Goal: Communication & Community: Connect with others

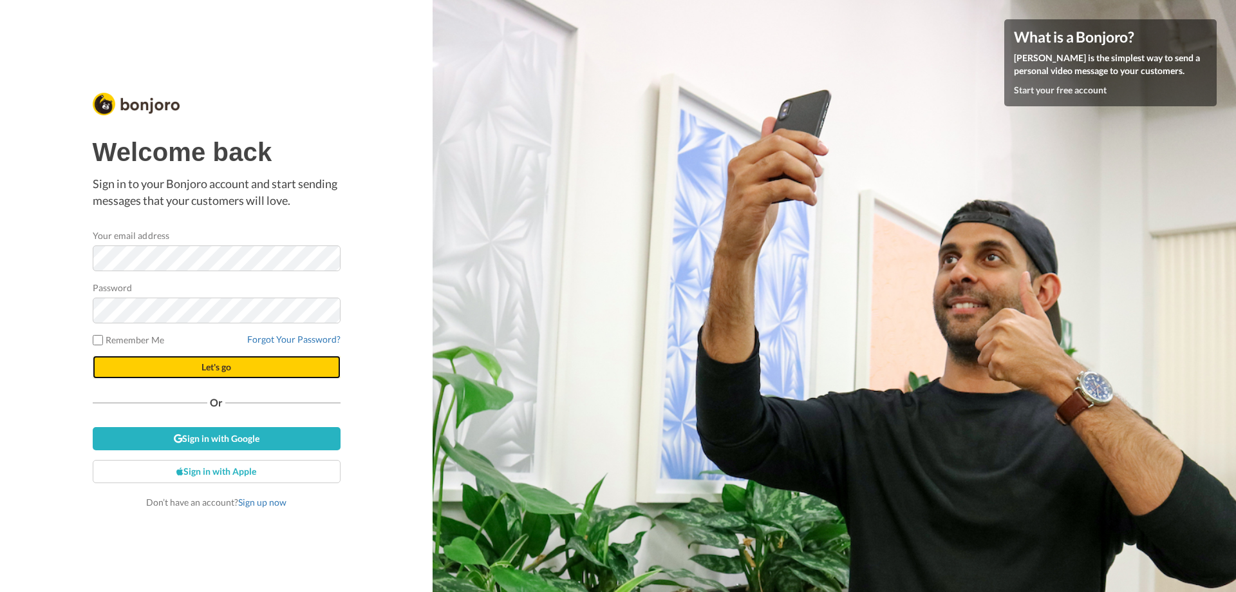
click at [197, 361] on button "Let's go" at bounding box center [217, 366] width 248 height 23
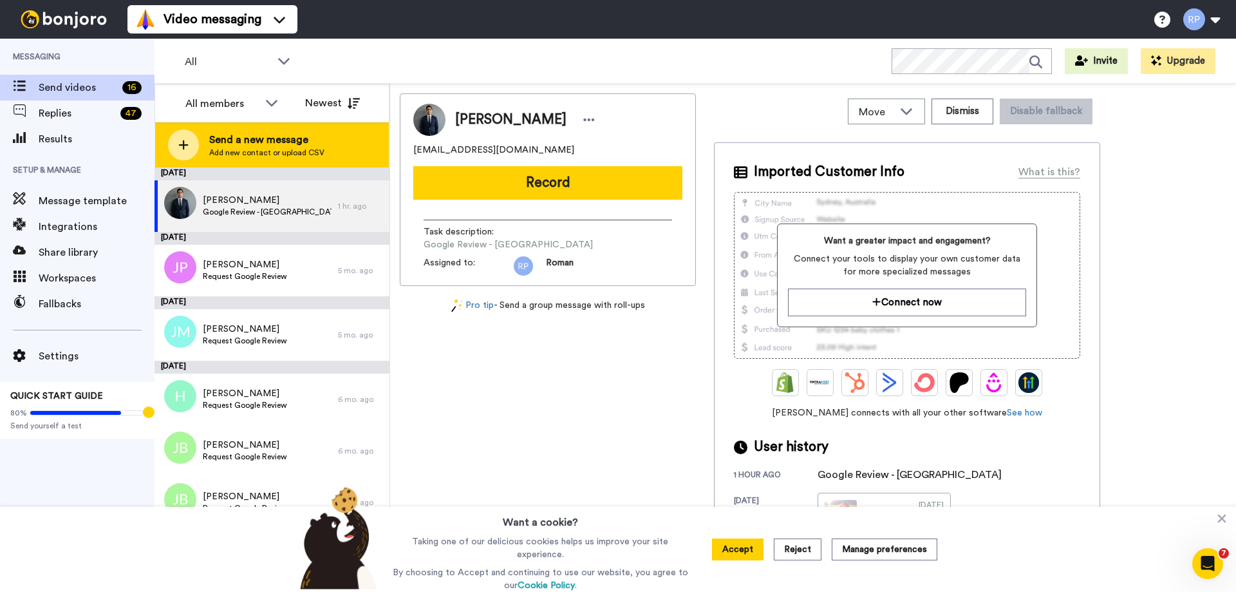
click at [180, 146] on icon at bounding box center [183, 145] width 10 height 12
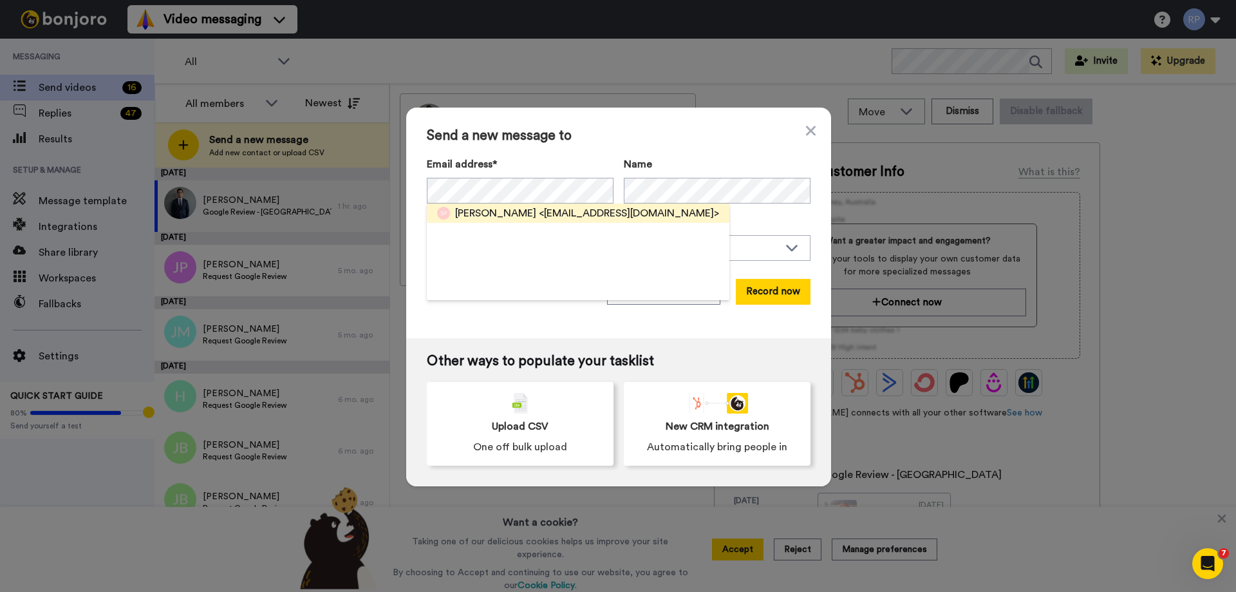
click at [586, 213] on span "<ckflooring1@gmail.com>" at bounding box center [629, 212] width 180 height 15
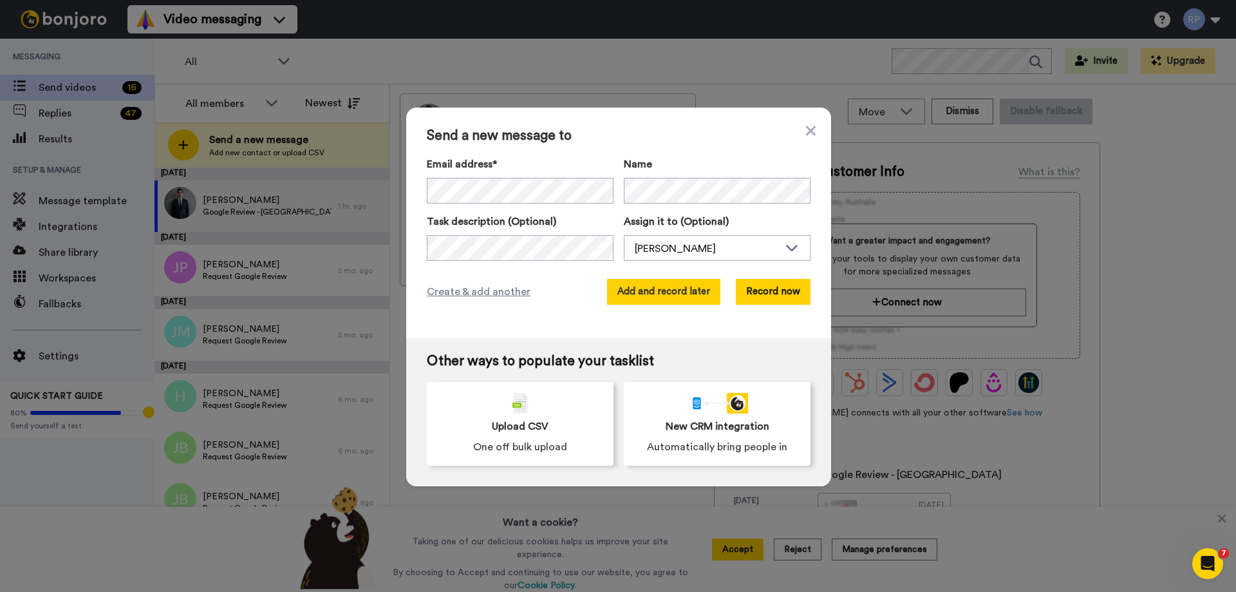
click at [668, 287] on button "Add and record later" at bounding box center [663, 292] width 113 height 26
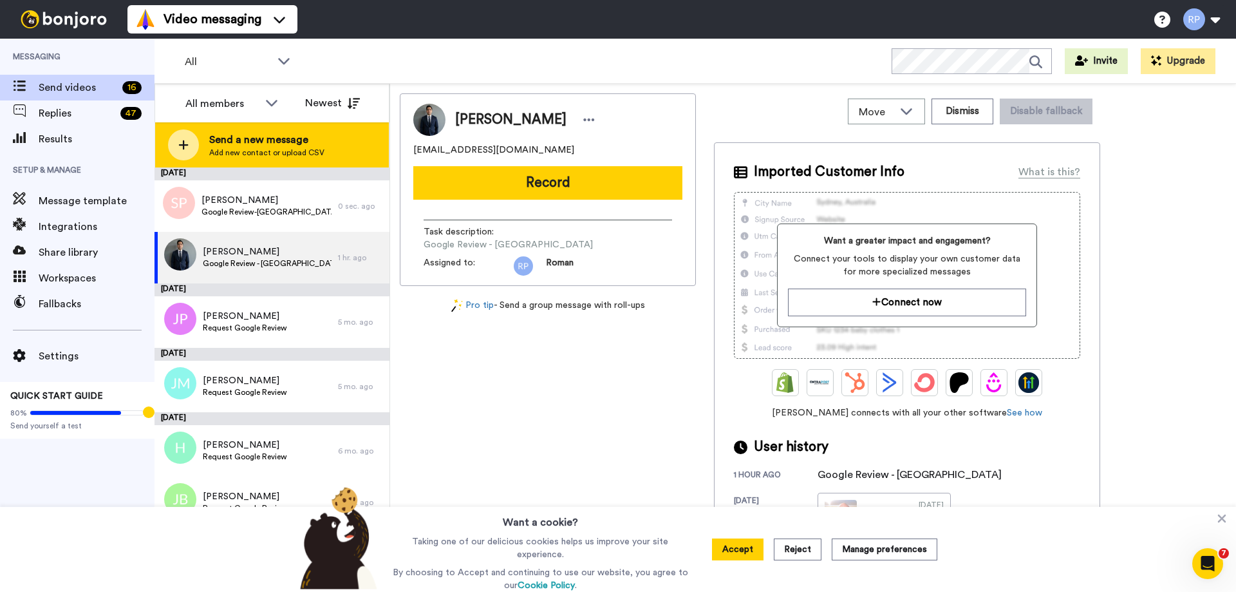
click at [176, 143] on div at bounding box center [183, 144] width 31 height 31
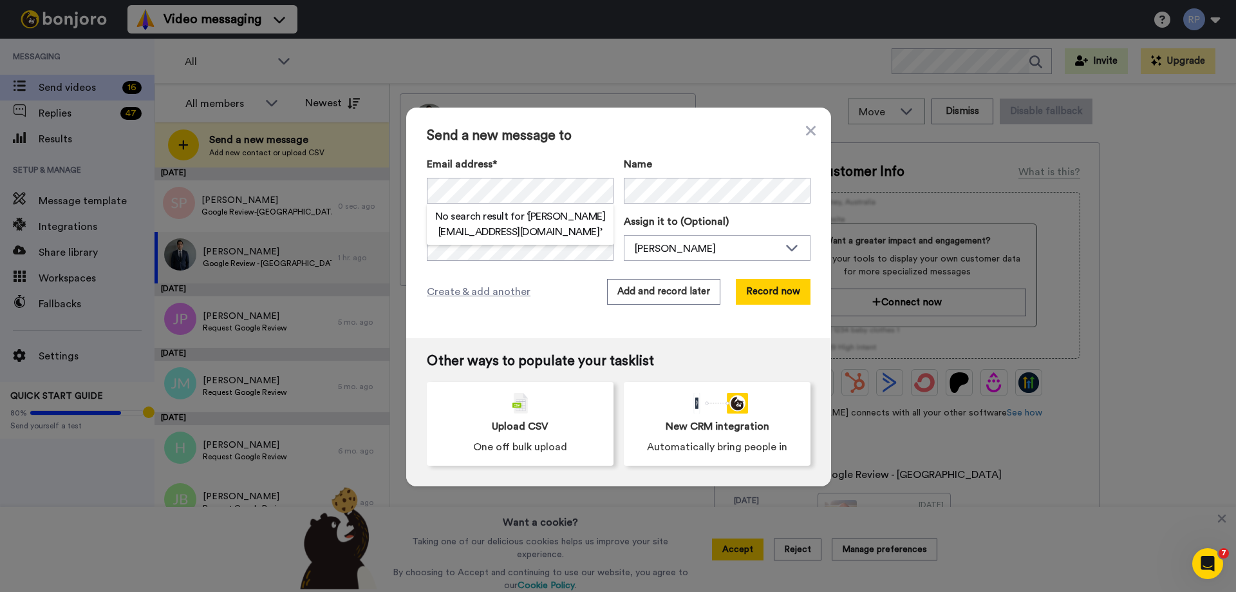
click at [514, 236] on h2 "No search result for ‘ gordon.c901@gmail.com ’" at bounding box center [520, 224] width 187 height 31
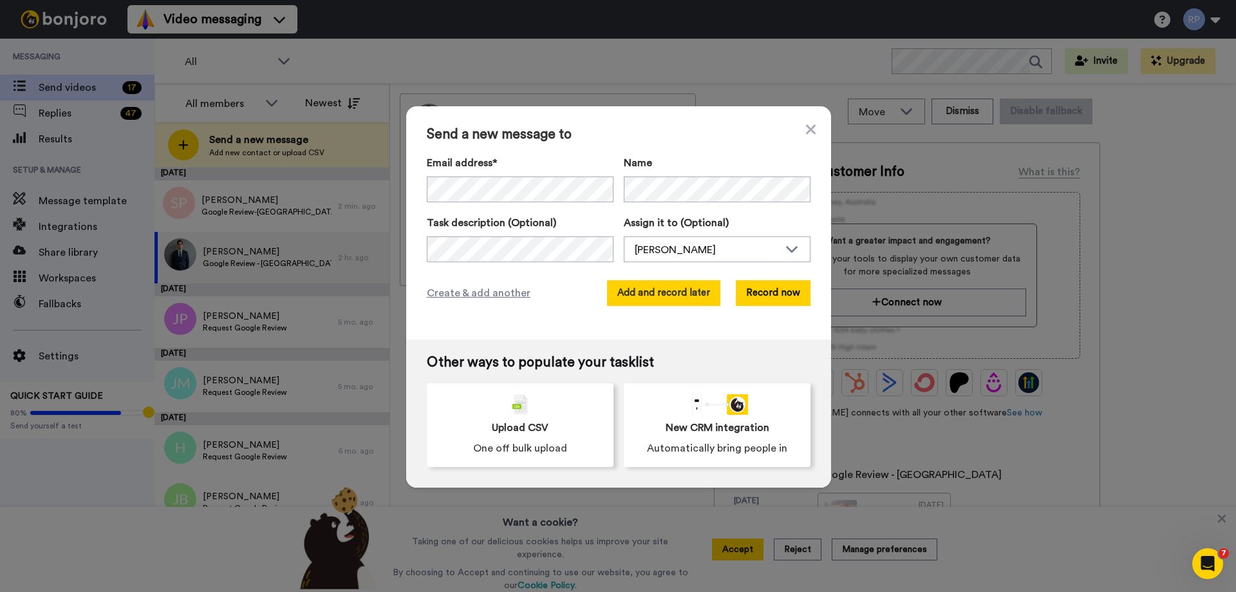
click at [645, 291] on button "Add and record later" at bounding box center [663, 293] width 113 height 26
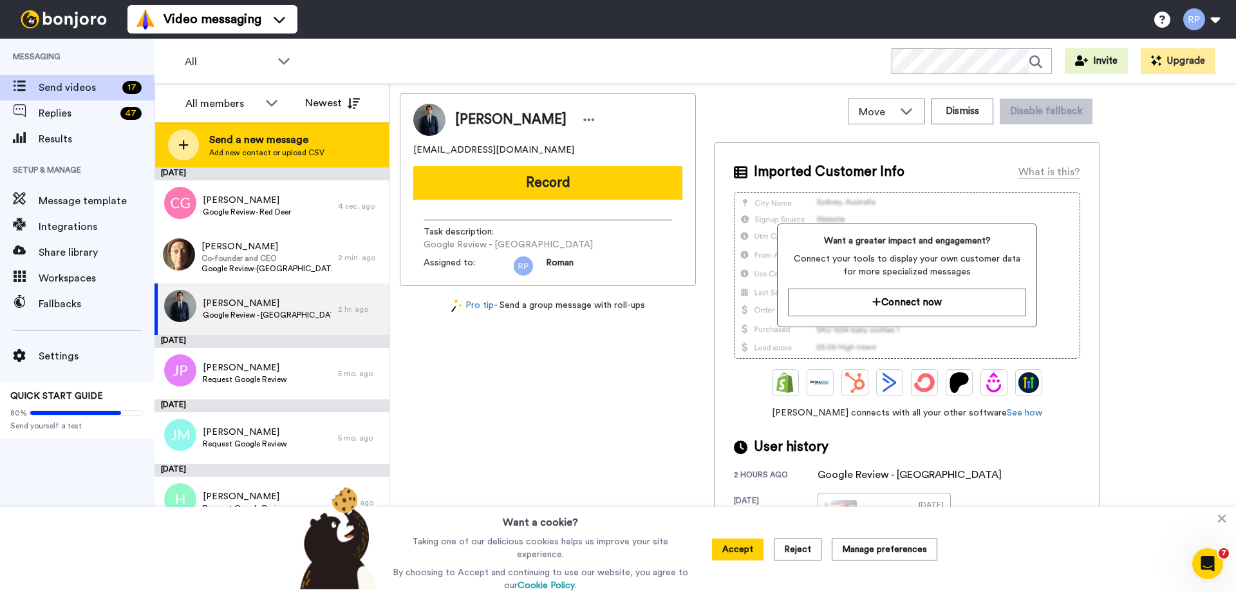
click at [185, 144] on icon at bounding box center [183, 145] width 10 height 12
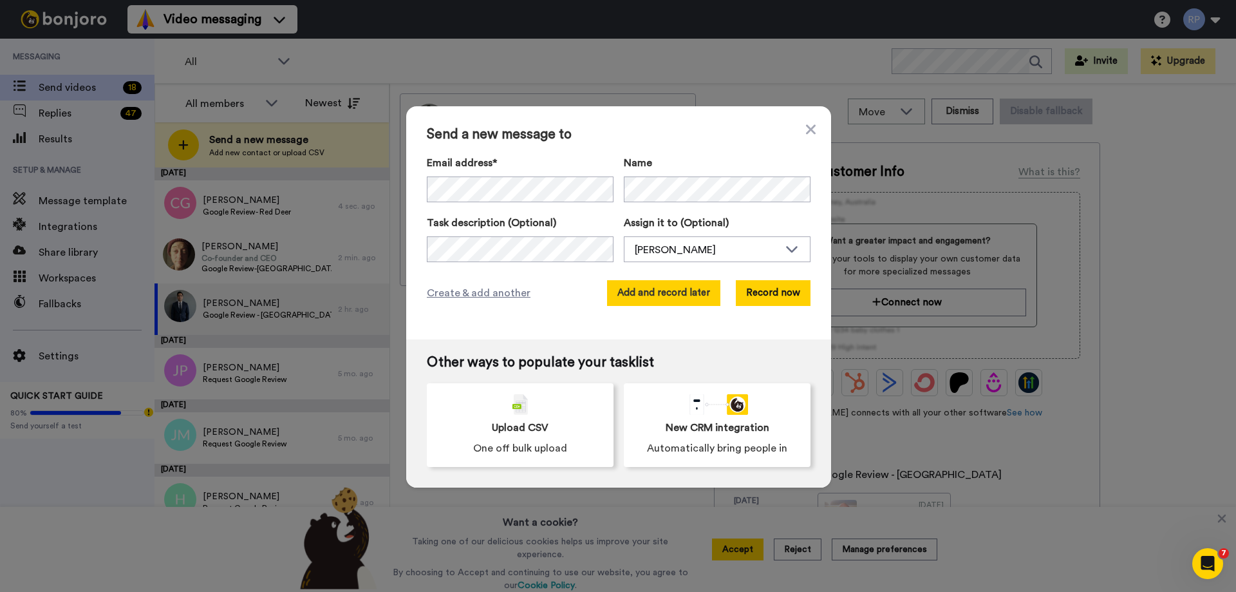
click at [652, 292] on button "Add and record later" at bounding box center [663, 293] width 113 height 26
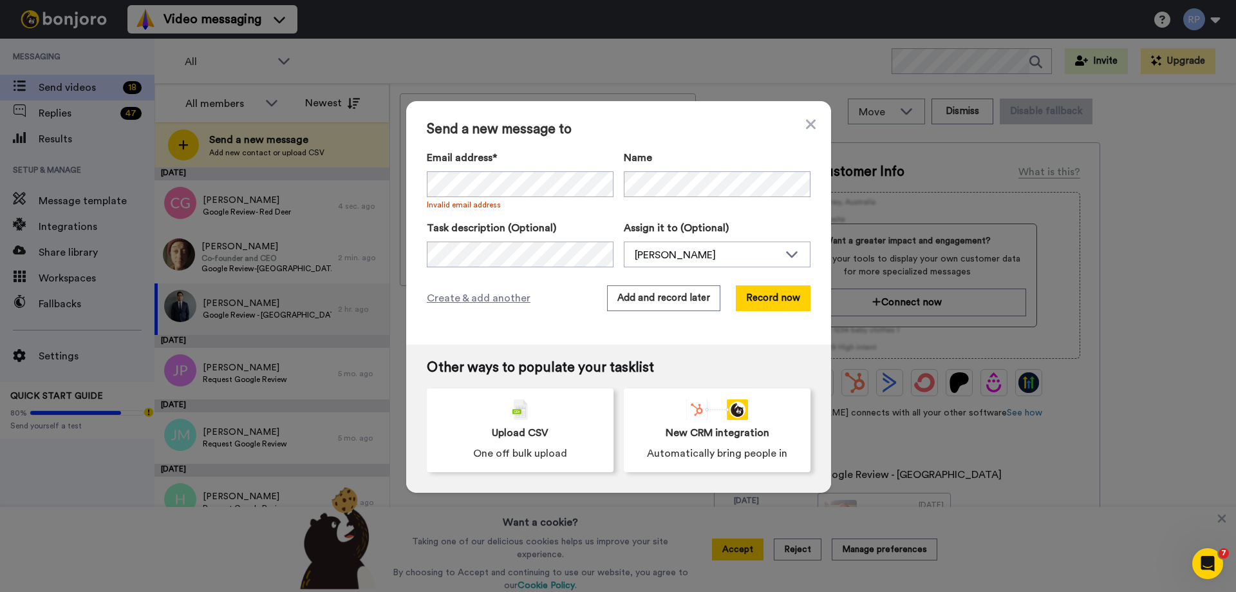
click at [514, 216] on div "Email address* No search result for ‘ business@yourontariohome.com ’ Invalid em…" at bounding box center [619, 208] width 384 height 117
click at [590, 182] on div at bounding box center [520, 184] width 187 height 26
click at [519, 225] on h2 "No search result for ‘ business@yourontariohome.com ’" at bounding box center [520, 217] width 187 height 31
click at [554, 227] on h2 "No search result for ‘ business@yourontariohome.com ’" at bounding box center [520, 217] width 187 height 31
click at [574, 315] on div "Send a new message to Email address* No search result for ‘ business@yourontari…" at bounding box center [618, 222] width 425 height 243
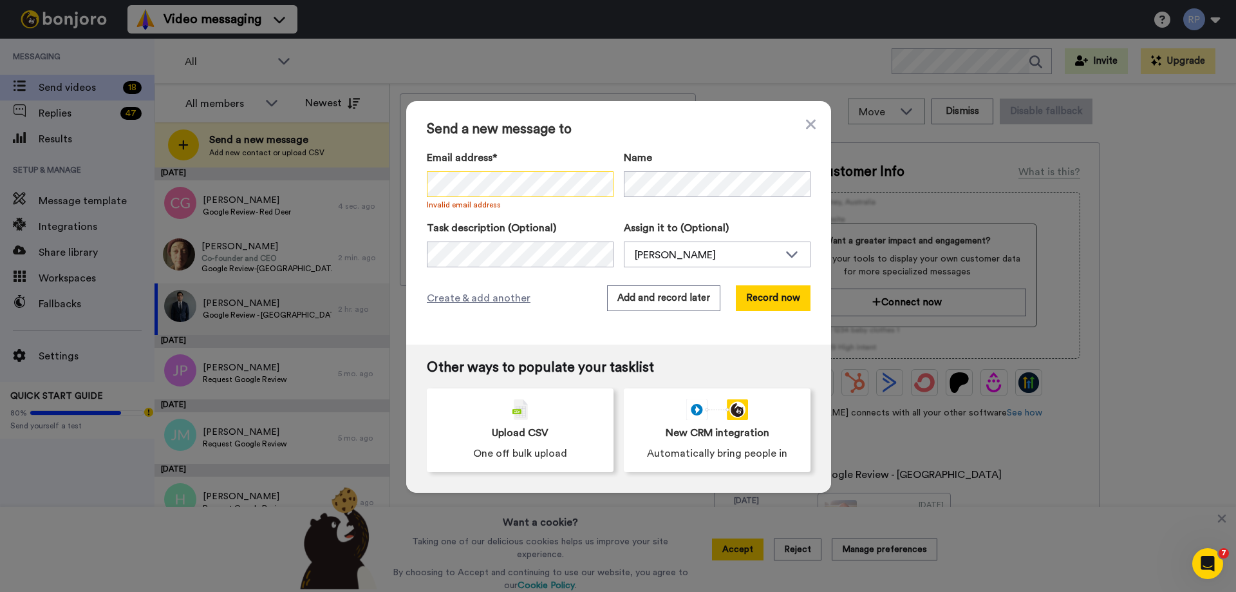
click at [615, 183] on div "Email address* No search result for ‘ business@yourontariohome.com ’ Invalid em…" at bounding box center [619, 180] width 384 height 60
click at [656, 301] on button "Add and record later" at bounding box center [663, 298] width 113 height 26
click at [639, 299] on button "Add and record later" at bounding box center [663, 298] width 113 height 26
click at [478, 208] on span "Invalid email address" at bounding box center [520, 205] width 187 height 10
click at [611, 198] on div "Email address* No search result for ‘ business@yourontariohome.com ’ Invalid em…" at bounding box center [619, 180] width 384 height 60
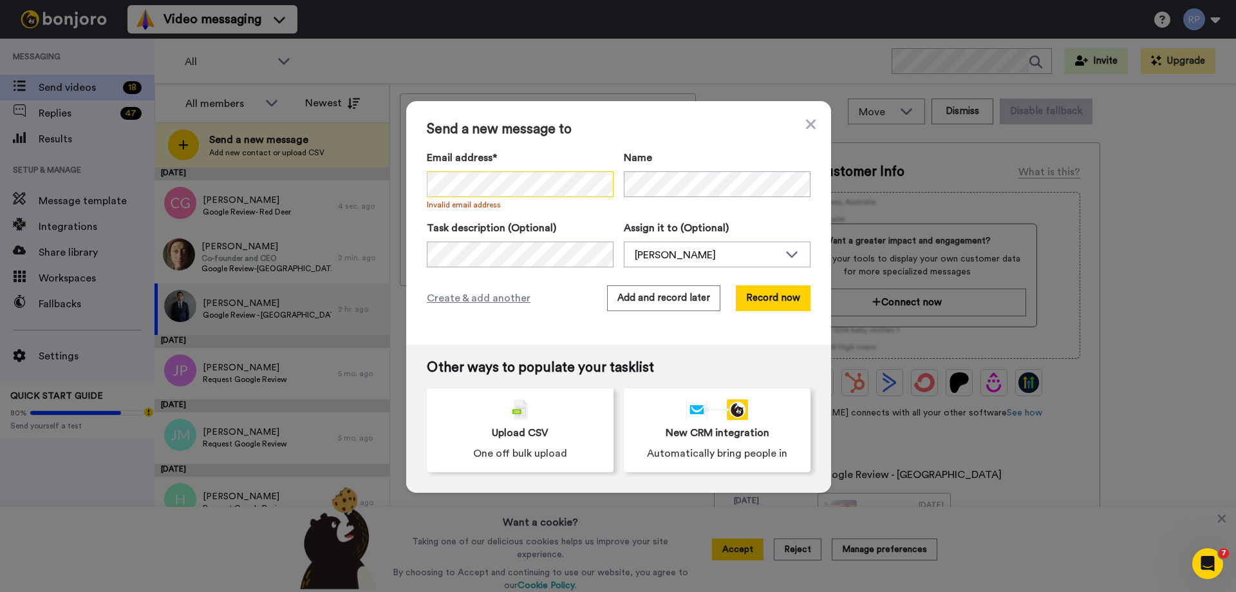
click at [427, 171] on div at bounding box center [427, 171] width 0 height 0
click at [532, 324] on div "Send a new message to Email address* Candace Gordon <gordon.c901@gmail.com> Ale…" at bounding box center [618, 222] width 425 height 243
click at [501, 226] on h2 "No search result for ‘ business@yourontariohome.com ’" at bounding box center [520, 217] width 187 height 31
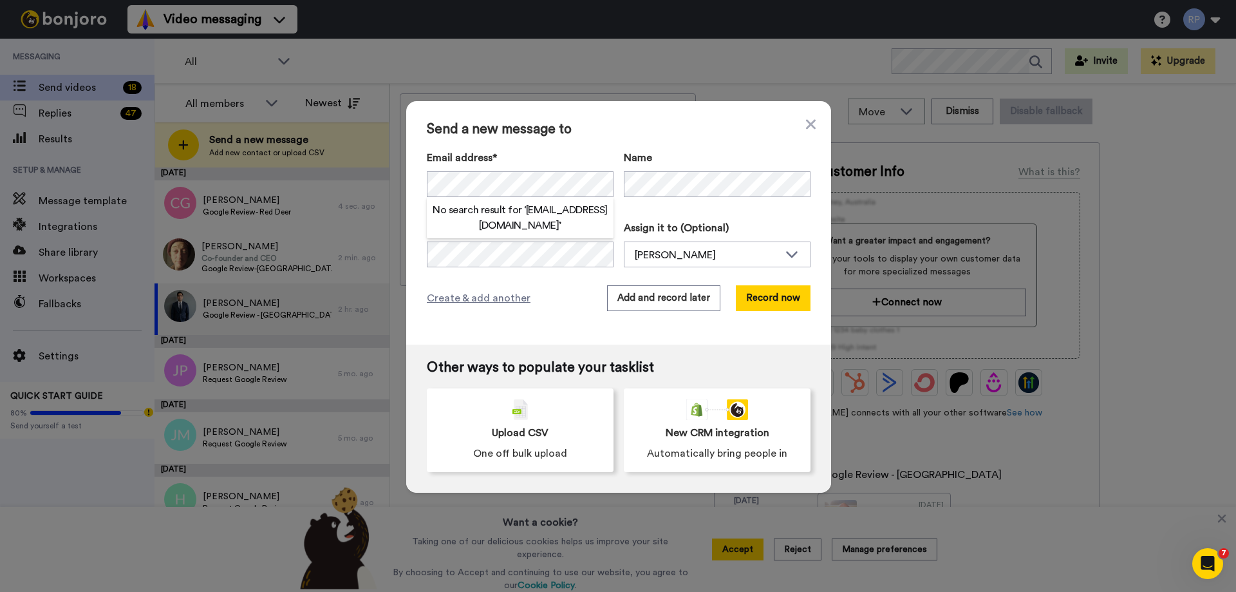
click at [460, 281] on div "Send a new message to Email address* No search result for ‘ business@yourontari…" at bounding box center [618, 222] width 425 height 243
click at [636, 303] on button "Add and record later" at bounding box center [663, 298] width 113 height 26
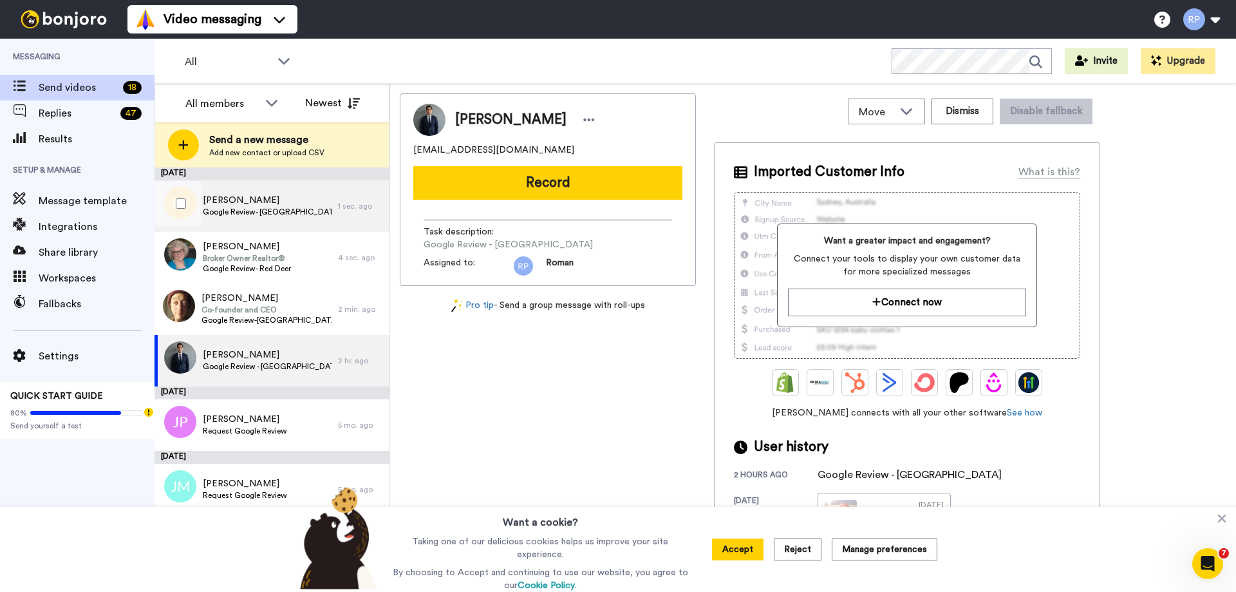
click at [214, 197] on span "Emma Stara" at bounding box center [267, 200] width 129 height 13
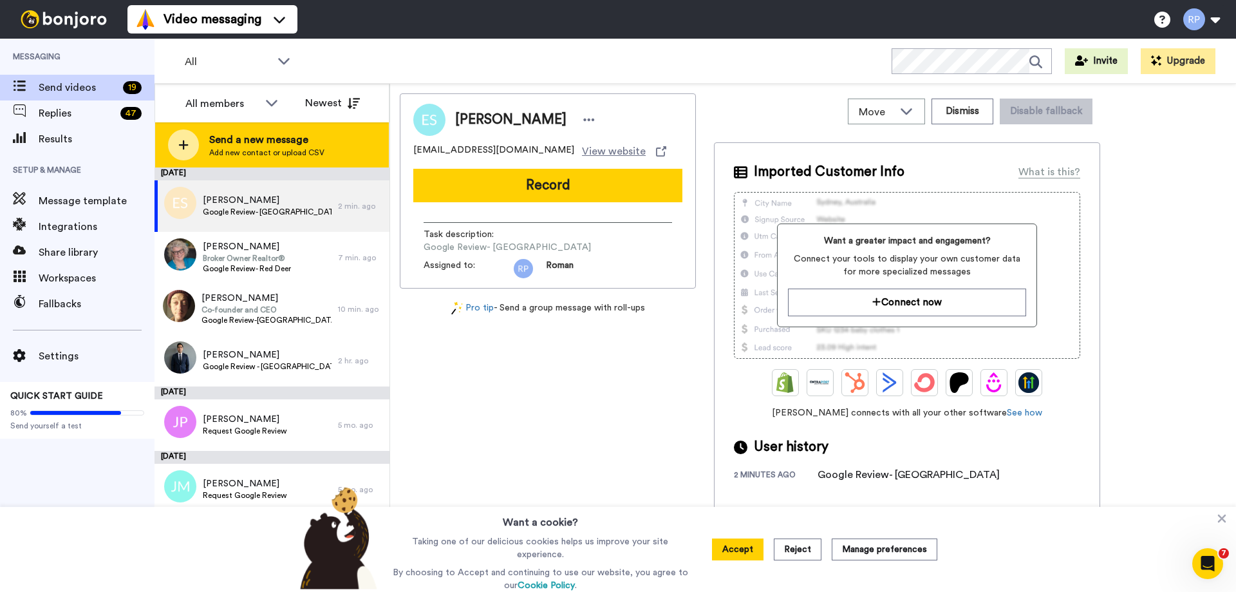
click at [182, 146] on icon at bounding box center [184, 145] width 10 height 10
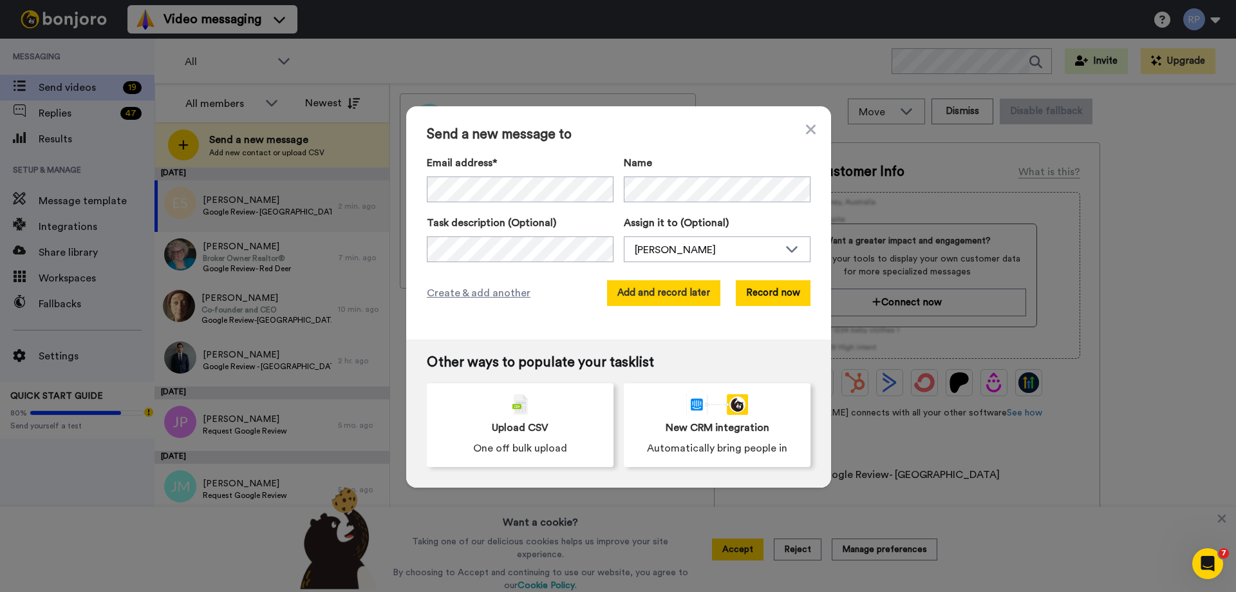
click at [687, 296] on button "Add and record later" at bounding box center [663, 293] width 113 height 26
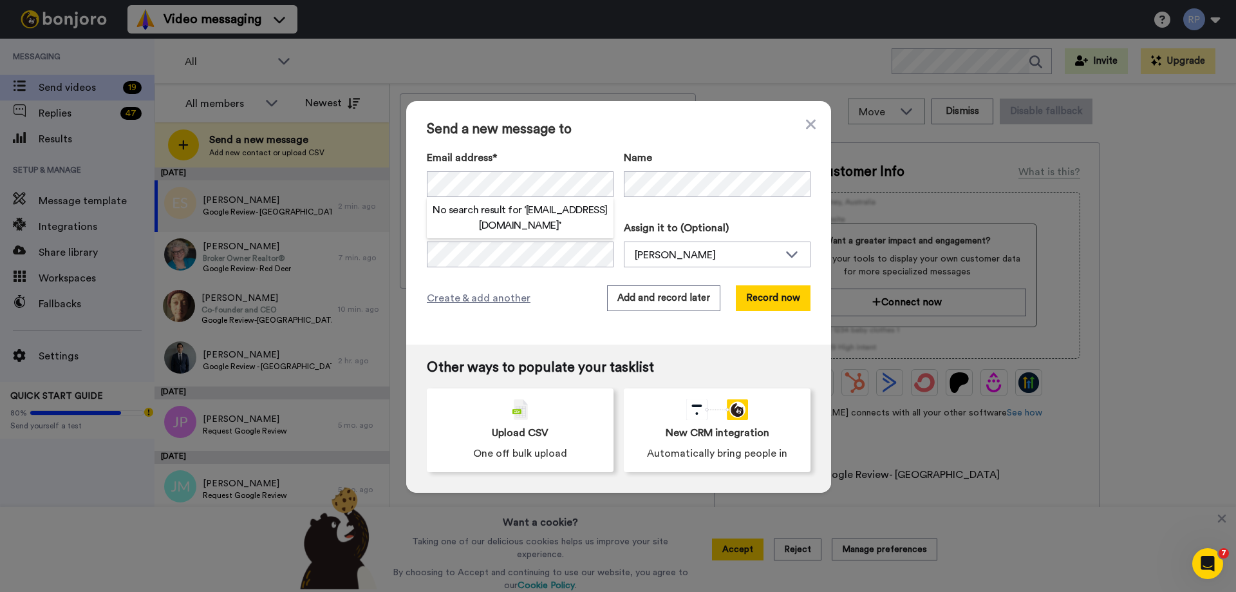
click at [521, 227] on h2 "No search result for ‘ gracecreative28@gmail.com ’" at bounding box center [520, 217] width 187 height 31
click at [662, 294] on button "Add and record later" at bounding box center [663, 298] width 113 height 26
click at [501, 227] on h2 "No search result for ‘ gracecreative28@gmail.com ’" at bounding box center [520, 217] width 187 height 31
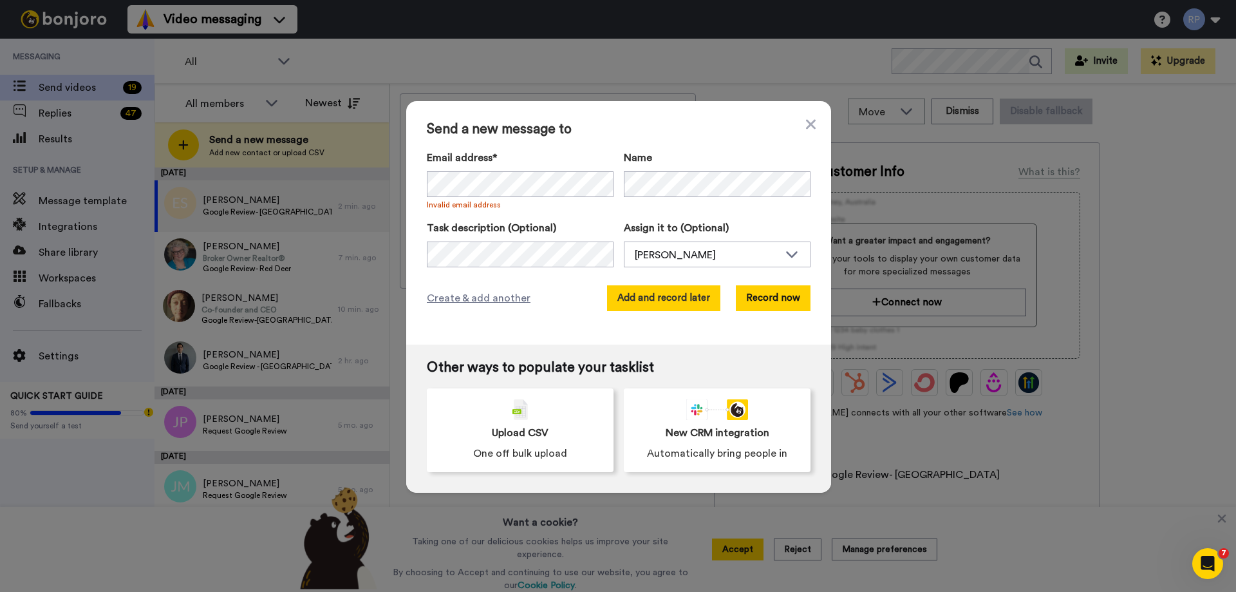
click at [644, 299] on button "Add and record later" at bounding box center [663, 298] width 113 height 26
click at [662, 300] on button "Add and record later" at bounding box center [663, 298] width 113 height 26
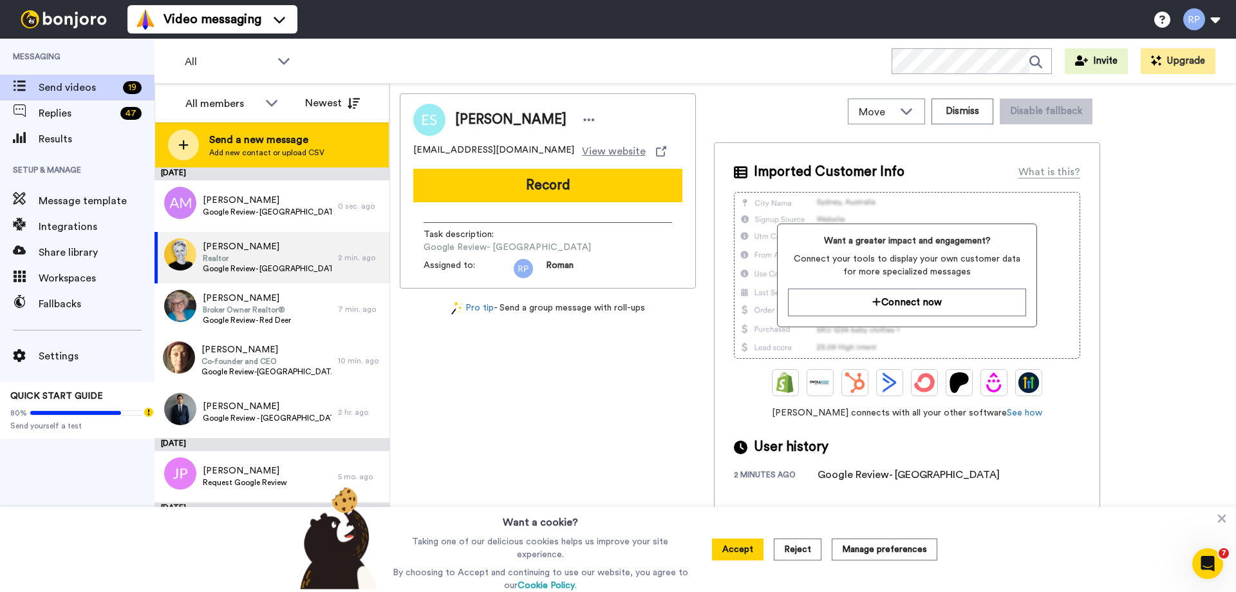
click at [179, 140] on icon at bounding box center [183, 145] width 10 height 12
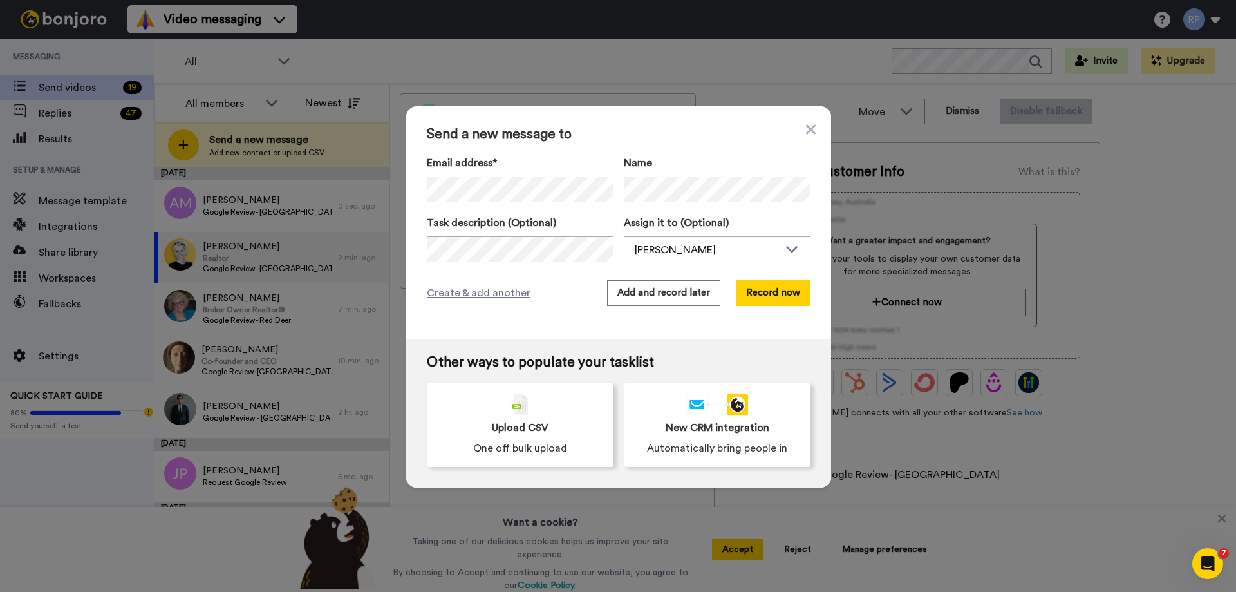
click at [587, 187] on div at bounding box center [520, 189] width 187 height 26
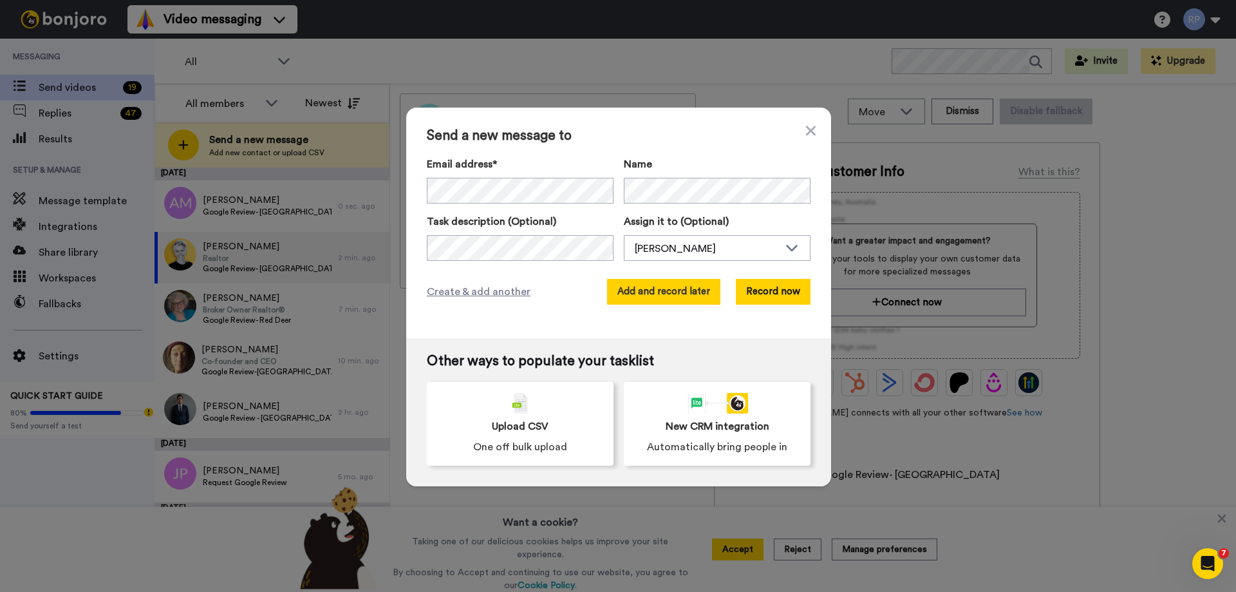
click at [631, 288] on button "Add and record later" at bounding box center [663, 292] width 113 height 26
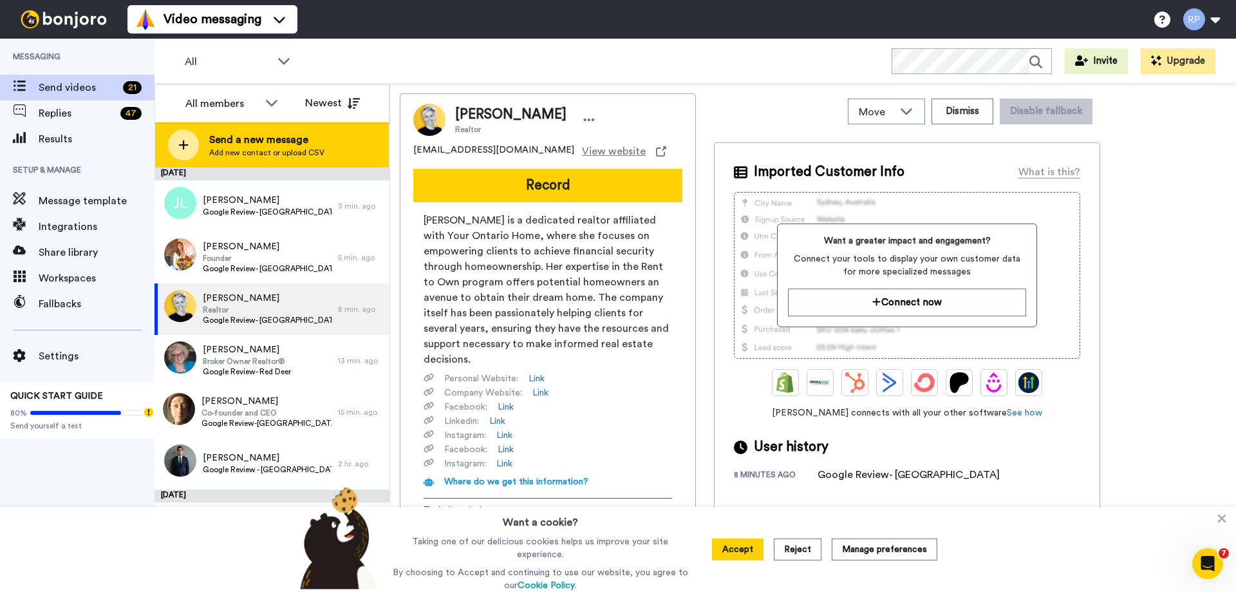
click at [176, 144] on div at bounding box center [183, 144] width 31 height 31
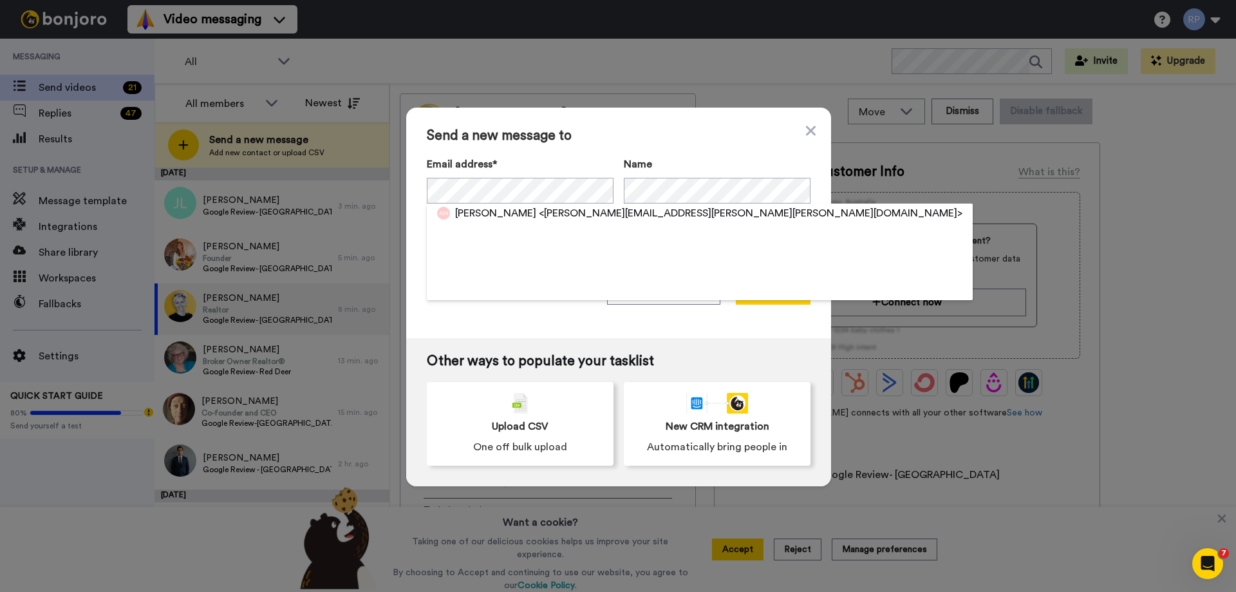
click at [550, 213] on span "<alison.leigh.marquez@gmail.com>" at bounding box center [751, 212] width 424 height 15
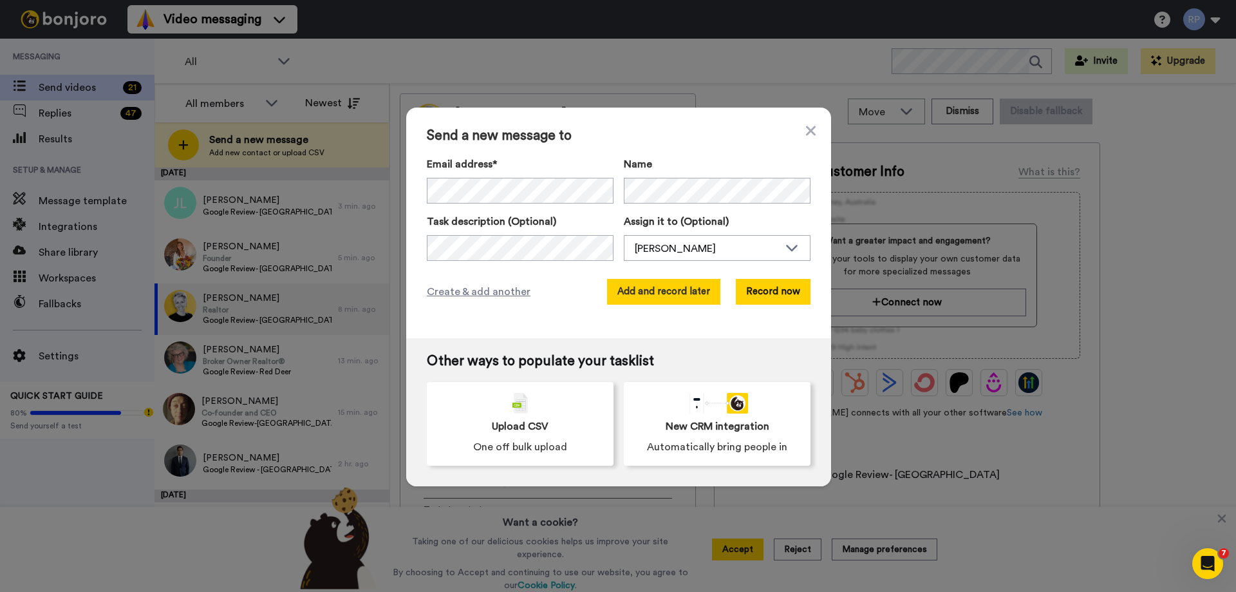
click at [655, 292] on button "Add and record later" at bounding box center [663, 292] width 113 height 26
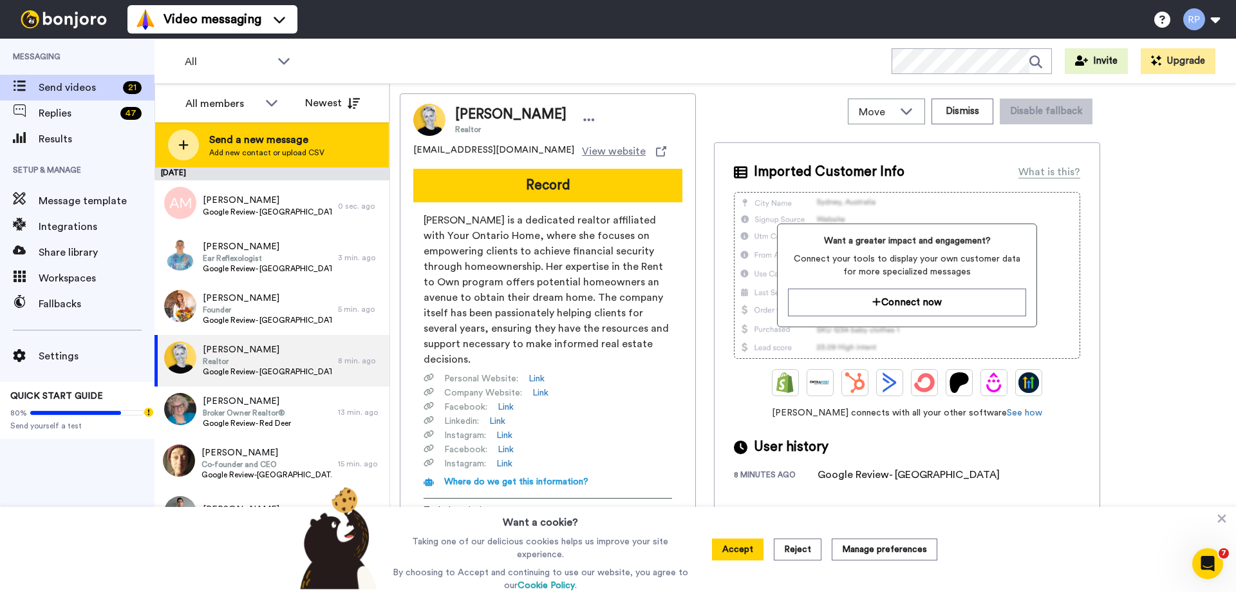
click at [183, 138] on div at bounding box center [183, 144] width 31 height 31
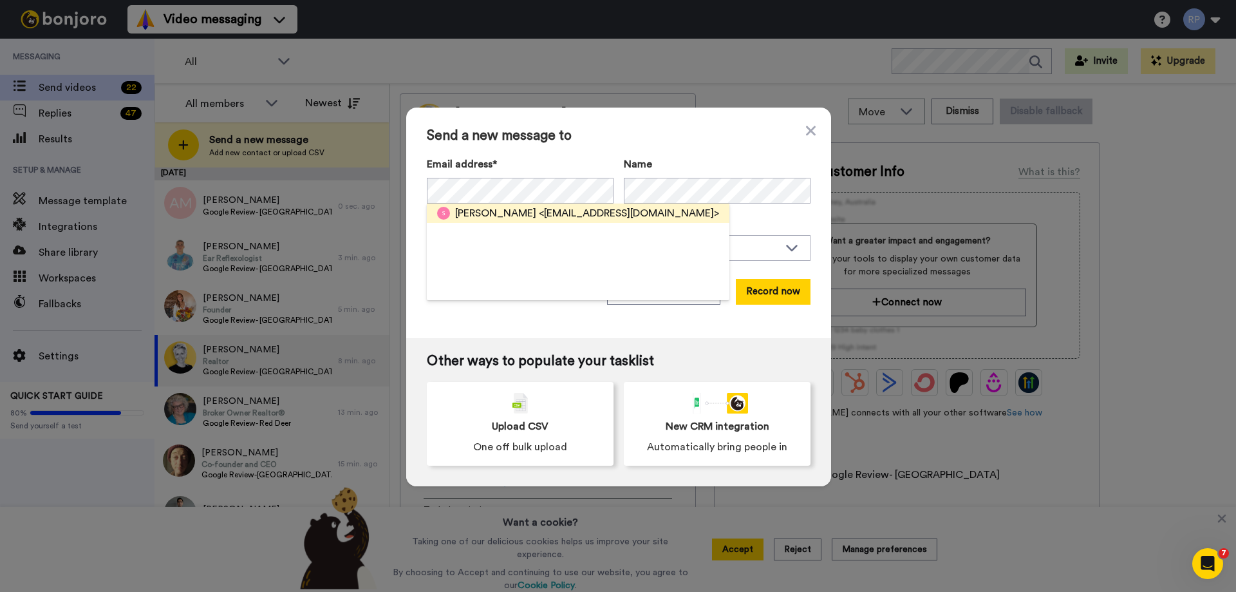
click at [539, 207] on span "<spquin@protonmail.com>" at bounding box center [629, 212] width 180 height 15
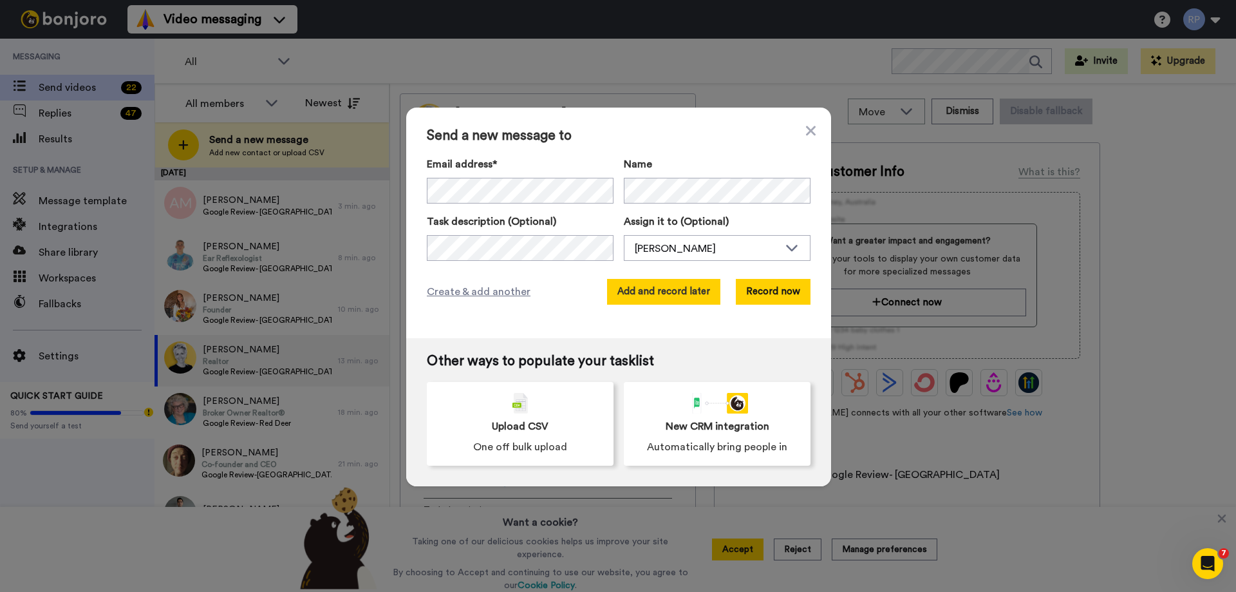
click at [651, 292] on button "Add and record later" at bounding box center [663, 292] width 113 height 26
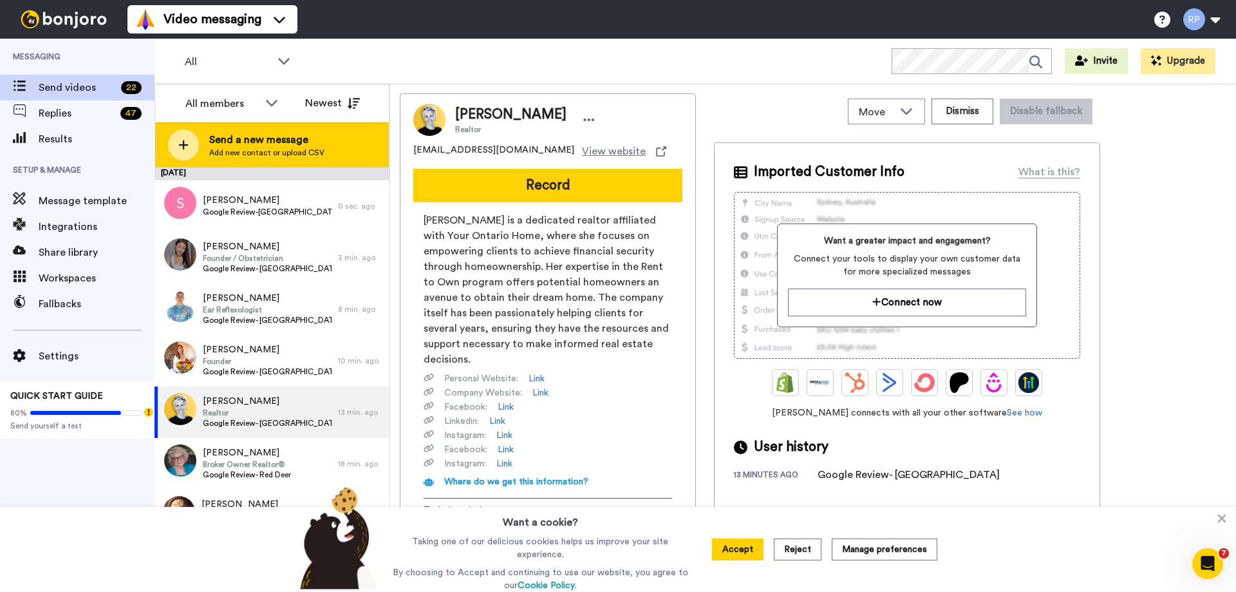
click at [180, 144] on icon at bounding box center [183, 145] width 10 height 12
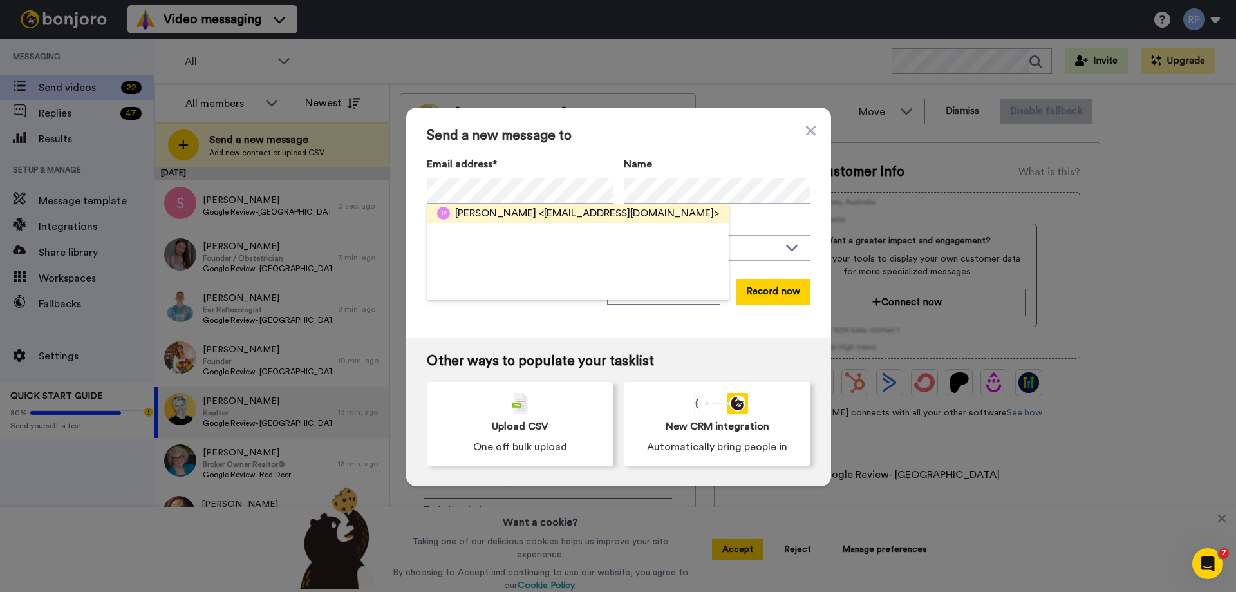
click at [539, 210] on span "<jl.pollock94@gmail.com>" at bounding box center [629, 212] width 180 height 15
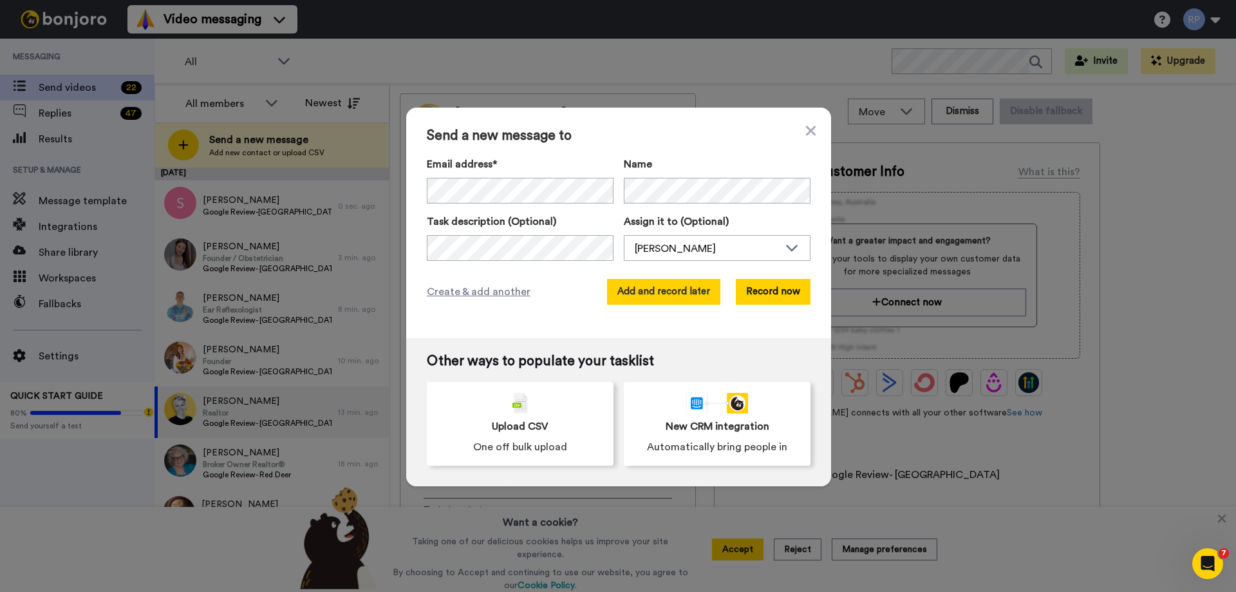
click at [644, 284] on button "Add and record later" at bounding box center [663, 292] width 113 height 26
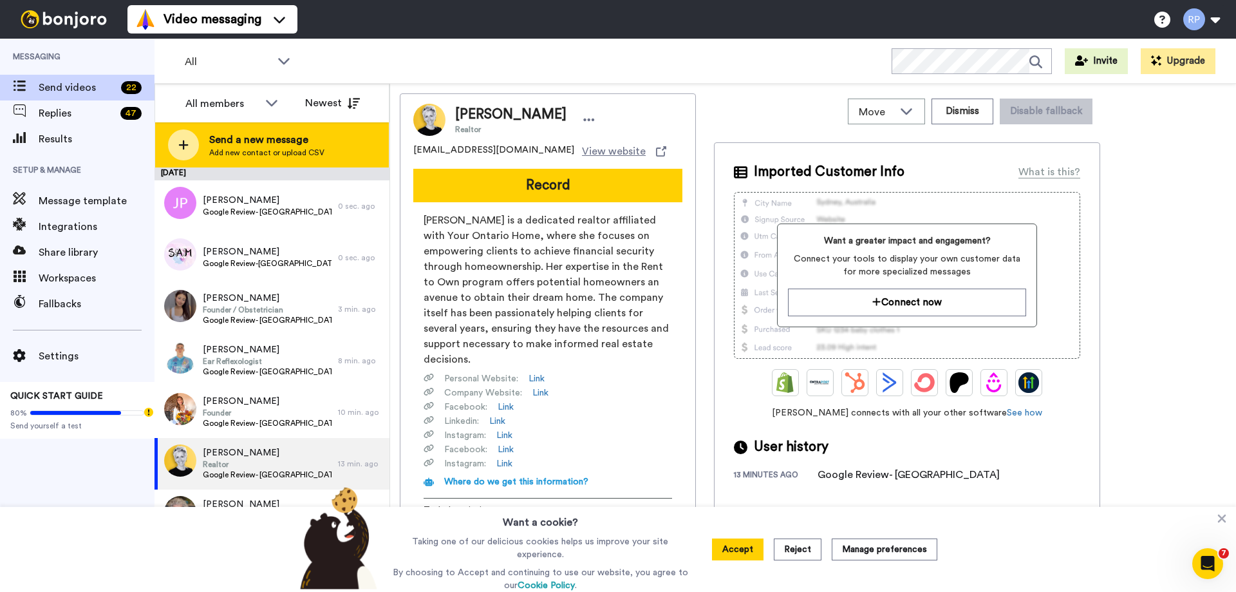
click at [182, 136] on div at bounding box center [183, 144] width 31 height 31
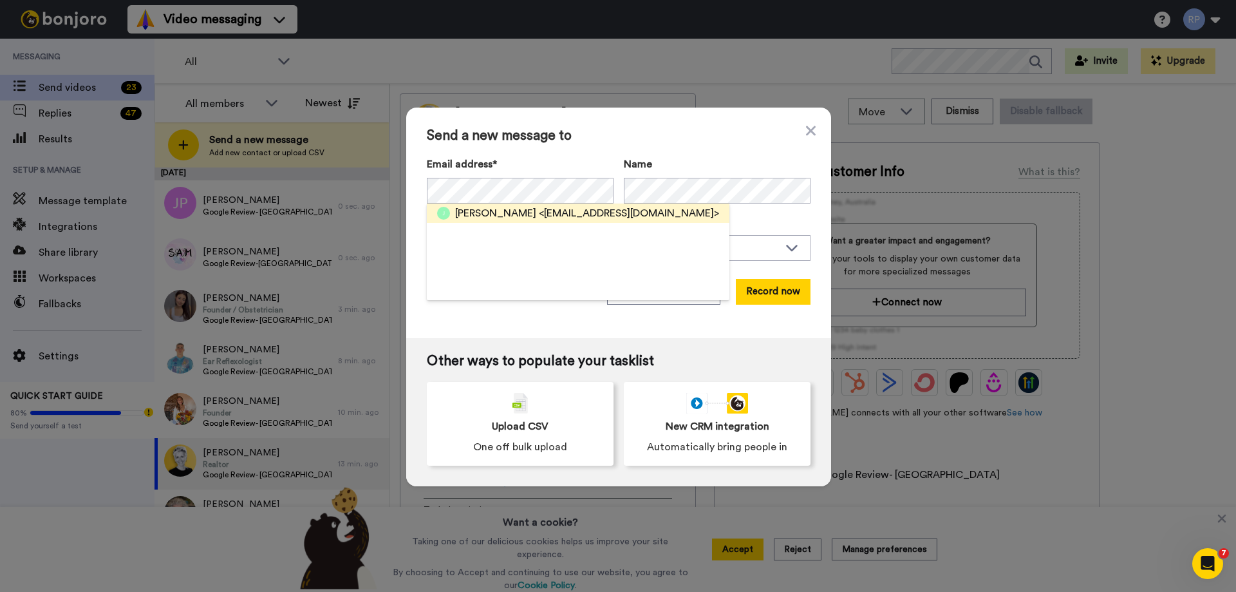
click at [548, 211] on span "<johnjtiedemann@gmail.com>" at bounding box center [629, 212] width 180 height 15
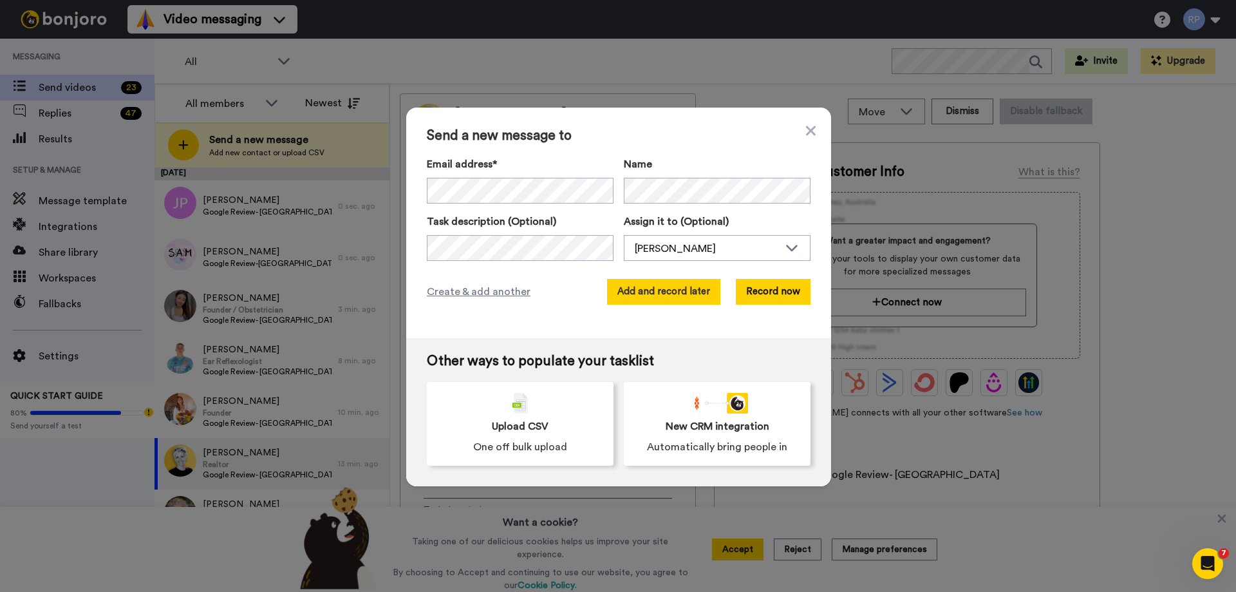
click at [637, 288] on button "Add and record later" at bounding box center [663, 292] width 113 height 26
